Goal: Transaction & Acquisition: Purchase product/service

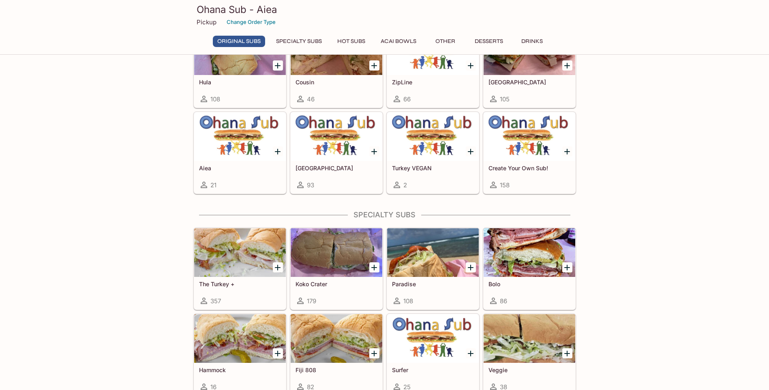
scroll to position [486, 0]
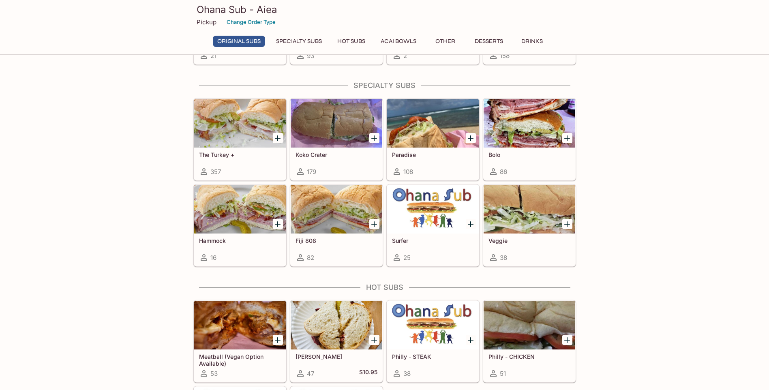
click at [142, 176] on div "This restaurant is currently closed and will open [DATE] at 11:00 AM . You may …" at bounding box center [384, 256] width 769 height 1354
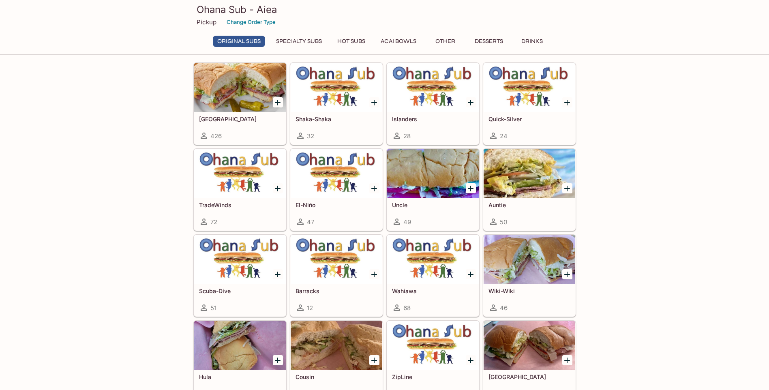
scroll to position [0, 0]
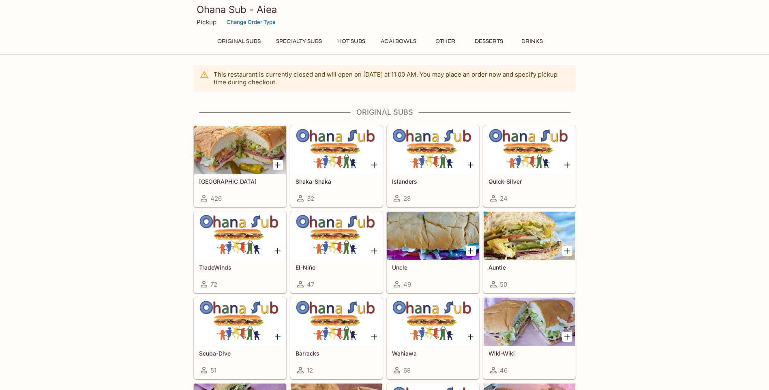
click at [252, 40] on button "Original Subs" at bounding box center [239, 41] width 52 height 11
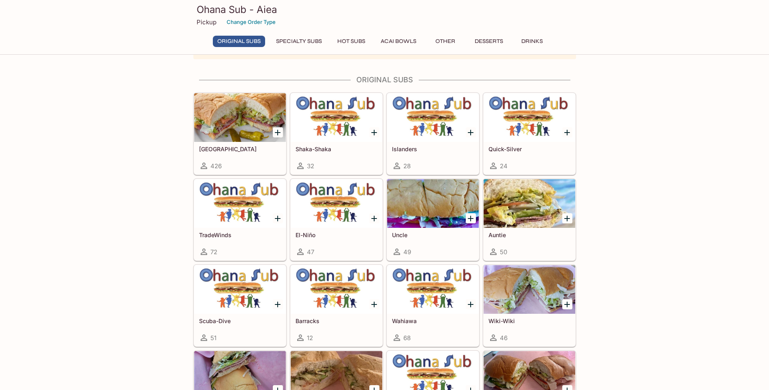
scroll to position [39, 0]
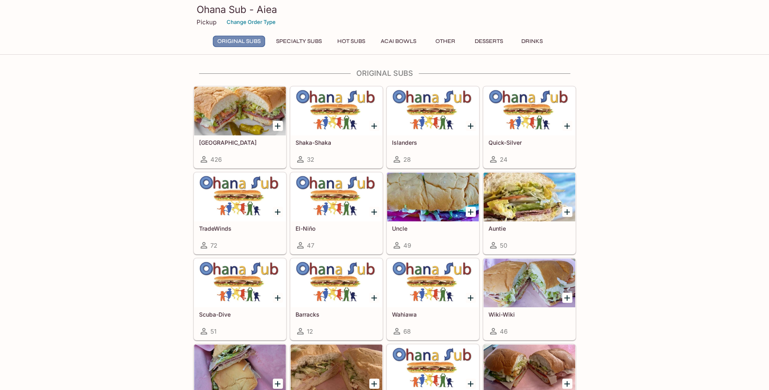
click at [252, 40] on button "Original Subs" at bounding box center [239, 41] width 52 height 11
drag, startPoint x: 55, startPoint y: 39, endPoint x: 58, endPoint y: 32, distance: 7.2
click at [58, 32] on div "Ohana Sub - Aiea Pickup Change Order Type Original Subs Specialty Subs Hot Subs…" at bounding box center [384, 27] width 769 height 55
drag, startPoint x: 58, startPoint y: 32, endPoint x: 187, endPoint y: 51, distance: 130.7
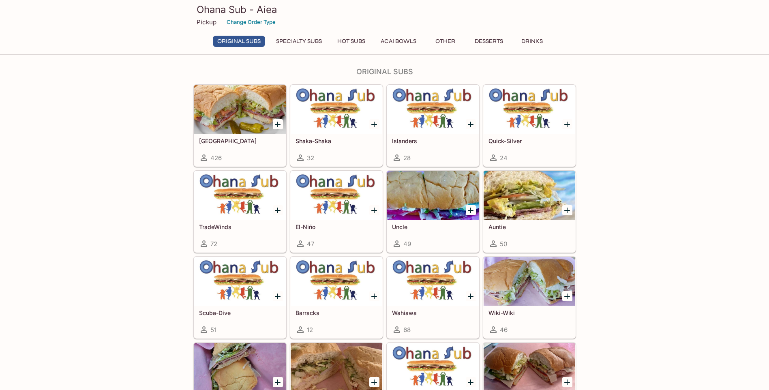
drag, startPoint x: 679, startPoint y: 169, endPoint x: 682, endPoint y: 173, distance: 4.9
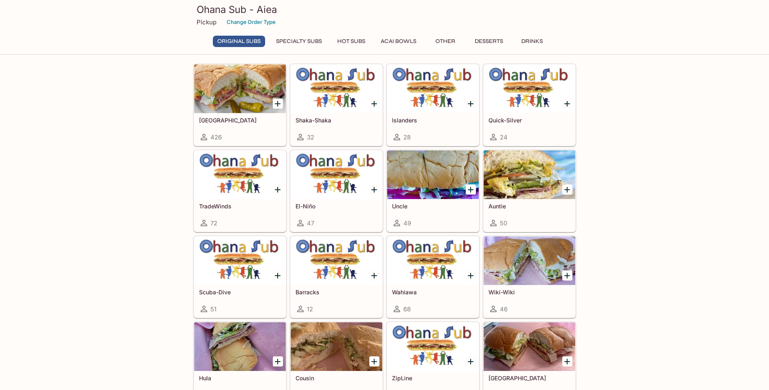
scroll to position [81, 0]
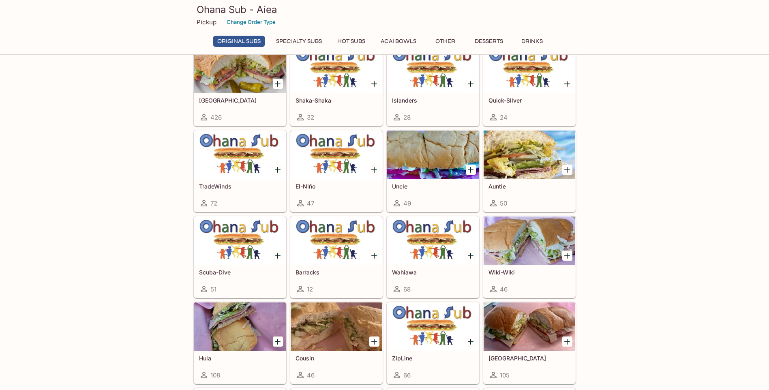
drag, startPoint x: 686, startPoint y: 175, endPoint x: 691, endPoint y: 177, distance: 5.1
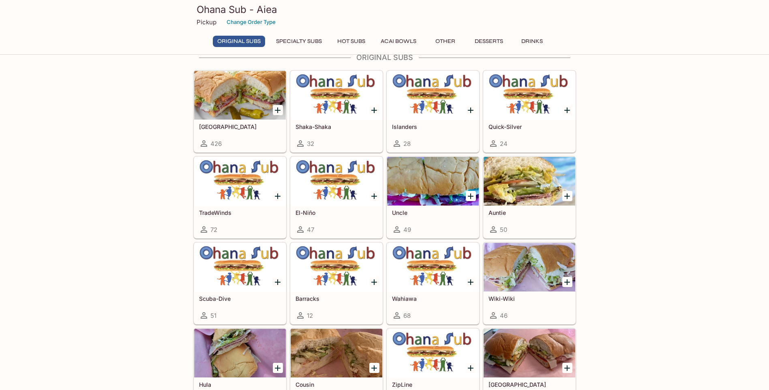
scroll to position [41, 0]
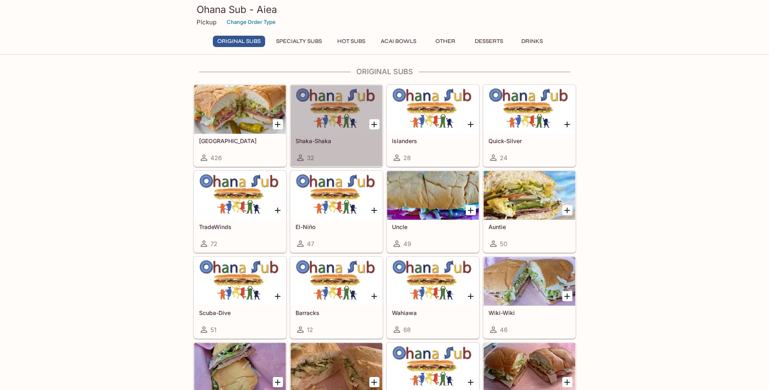
click at [344, 106] on div at bounding box center [337, 109] width 92 height 49
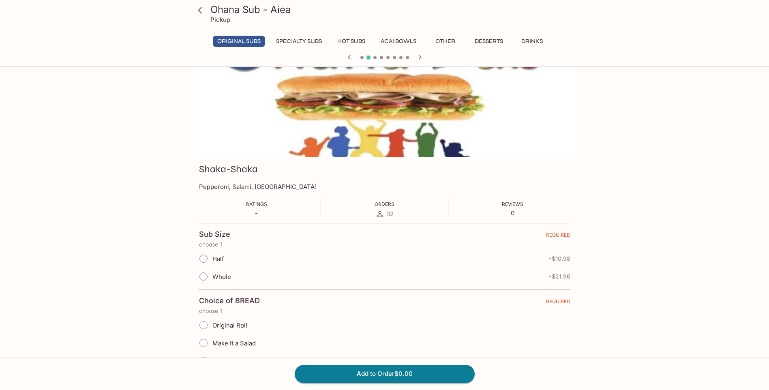
scroll to position [41, 0]
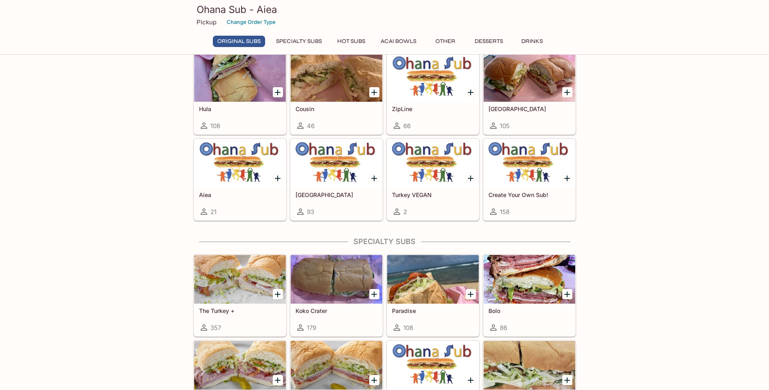
scroll to position [365, 0]
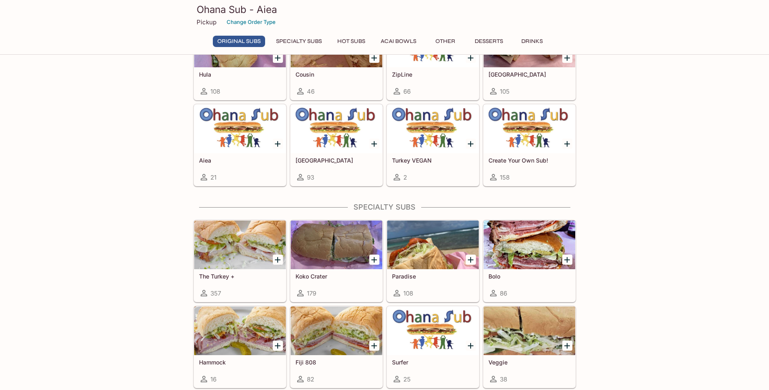
click at [704, 169] on div "This restaurant is currently closed and will open [DATE] at 11:00 AM . You may …" at bounding box center [384, 377] width 769 height 1354
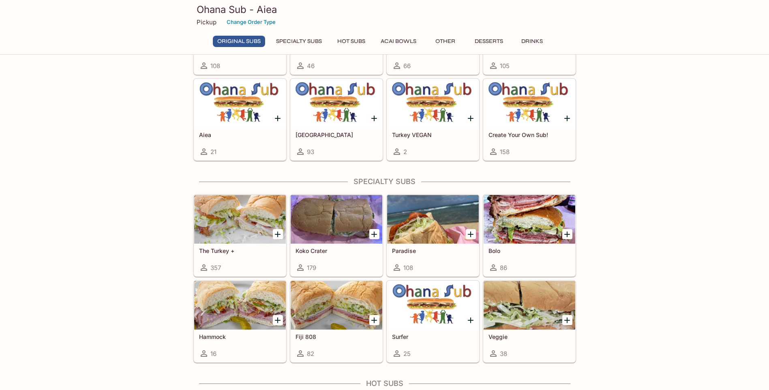
scroll to position [446, 0]
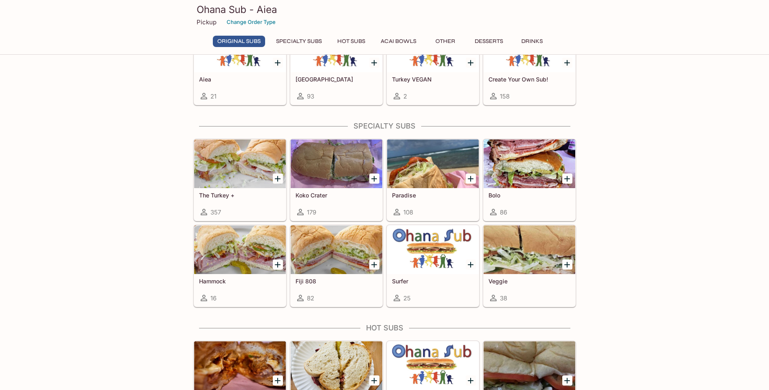
click at [704, 171] on div "This restaurant is currently closed and will open [DATE] at 11:00 AM . You may …" at bounding box center [384, 296] width 769 height 1354
click at [508, 152] on div at bounding box center [530, 163] width 92 height 49
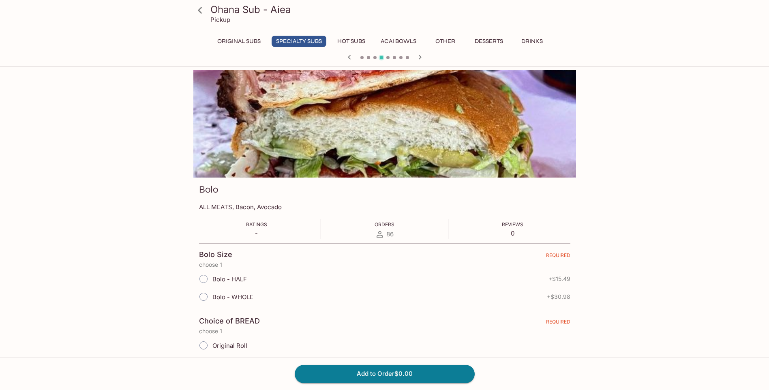
click at [85, 158] on div "Ohana Sub - Aiea Pickup Original Subs Specialty Subs Hot Subs Acai Bowls Other …" at bounding box center [384, 265] width 769 height 390
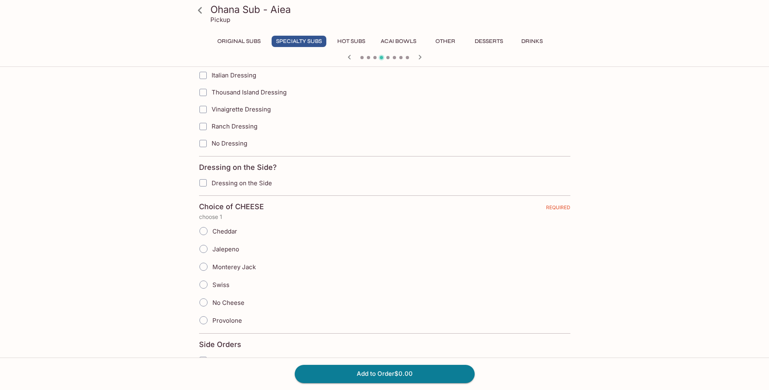
scroll to position [567, 0]
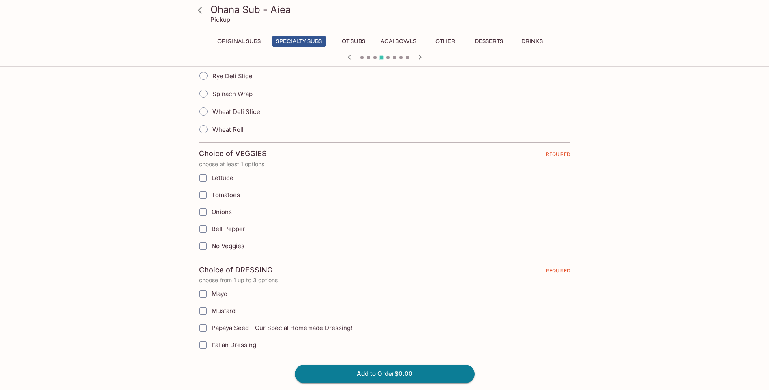
scroll to position [284, 0]
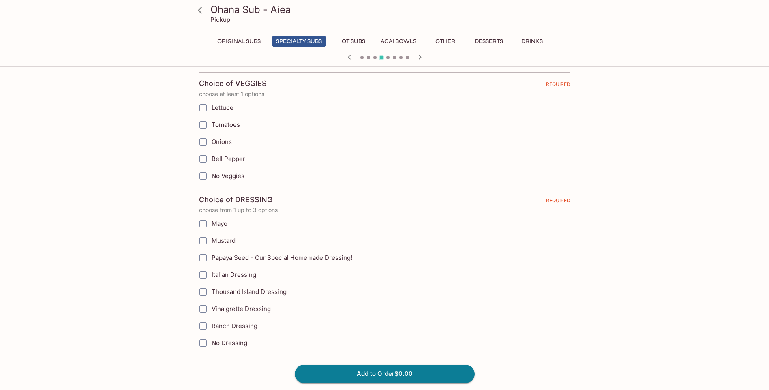
scroll to position [405, 0]
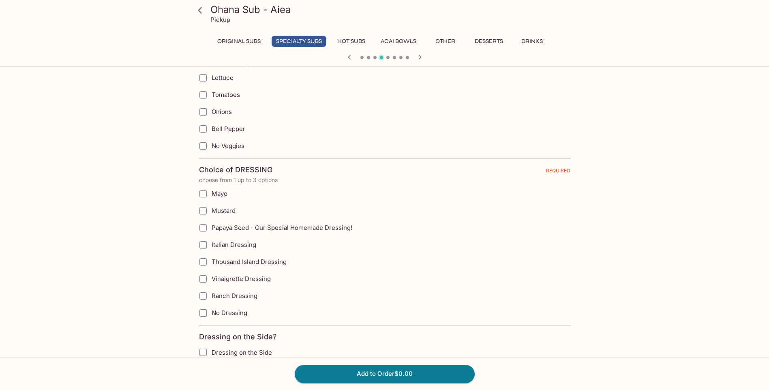
click at [169, 163] on div "Ohana Sub - Aiea Pickup Original Subs Specialty Subs Hot Subs Acai Bowls Other …" at bounding box center [384, 385] width 519 height 1441
drag, startPoint x: 169, startPoint y: 163, endPoint x: 146, endPoint y: 185, distance: 32.1
click at [146, 185] on div "Ohana Sub - Aiea Pickup Original Subs Specialty Subs Hot Subs Acai Bowls Other …" at bounding box center [384, 385] width 519 height 1441
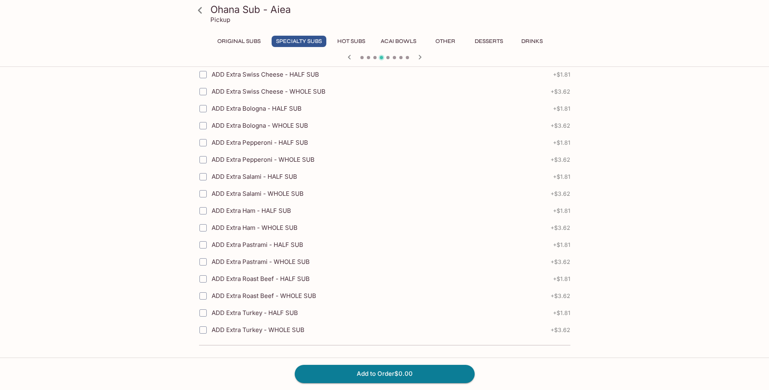
scroll to position [837, 0]
